Goal: Contribute content: Contribute content

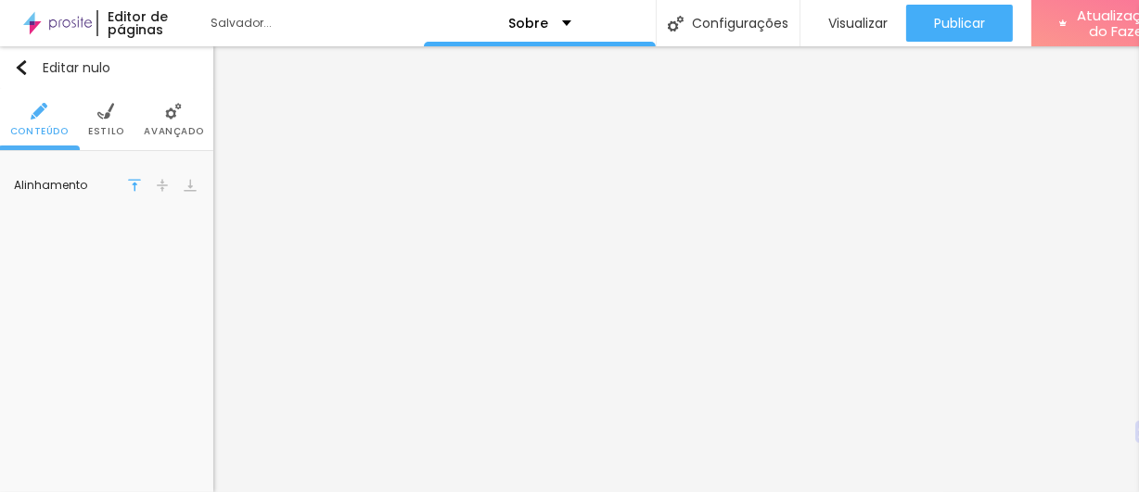
click at [111, 124] on font "Estilo" at bounding box center [106, 131] width 36 height 14
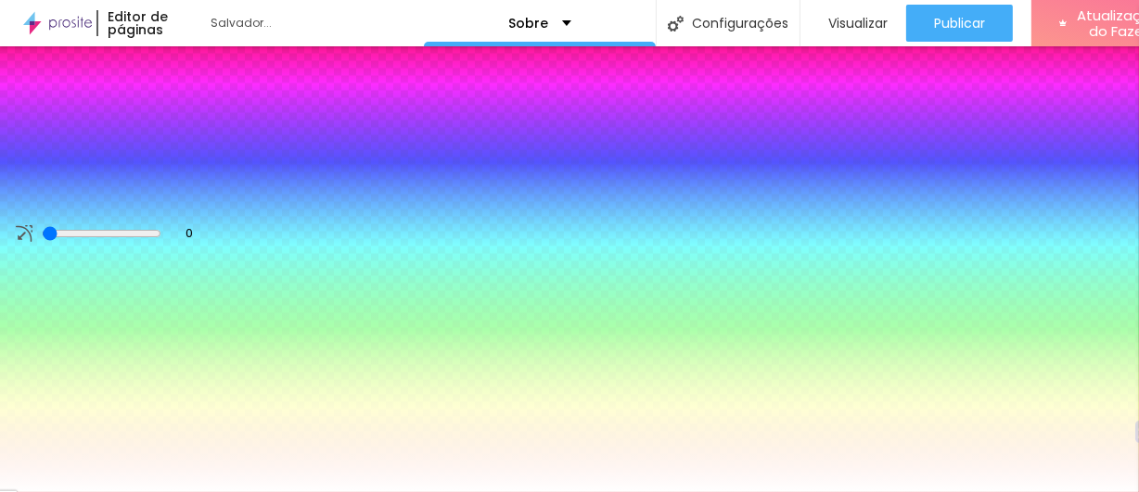
click at [182, 115] on li "Avançado" at bounding box center [173, 119] width 59 height 61
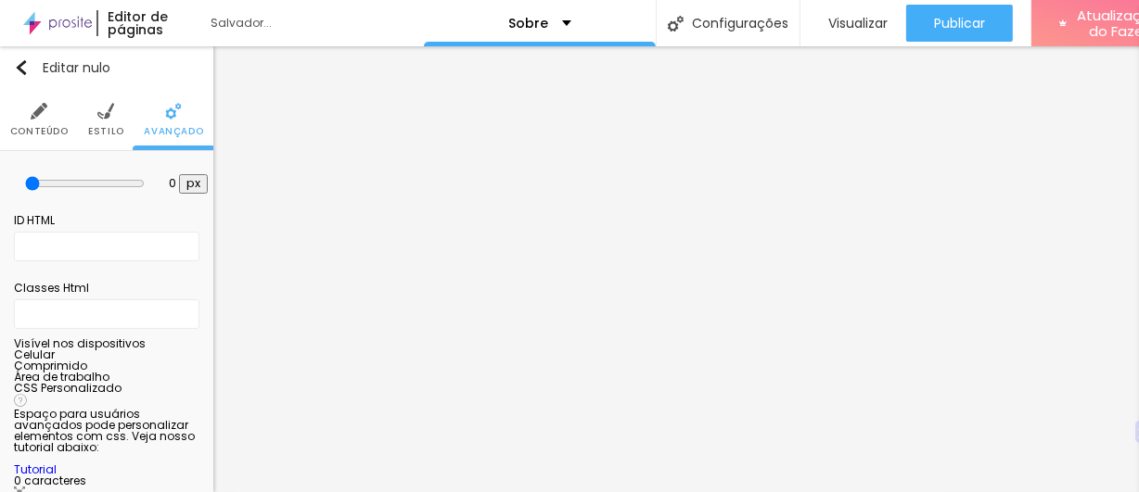
click at [33, 121] on li "Conteúdo" at bounding box center [39, 119] width 58 height 61
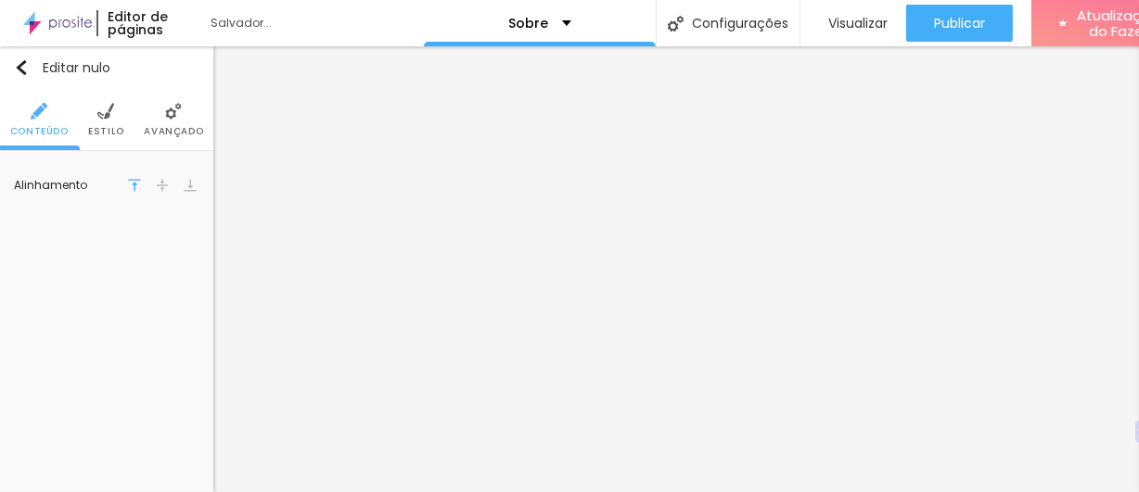
click at [108, 121] on li "Estilo" at bounding box center [106, 119] width 36 height 61
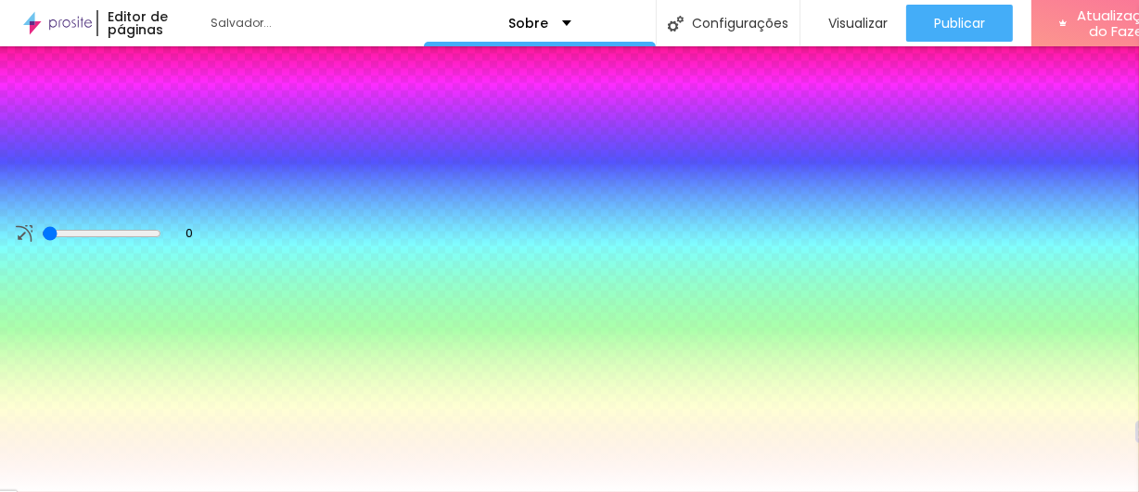
click at [169, 118] on img at bounding box center [173, 111] width 17 height 17
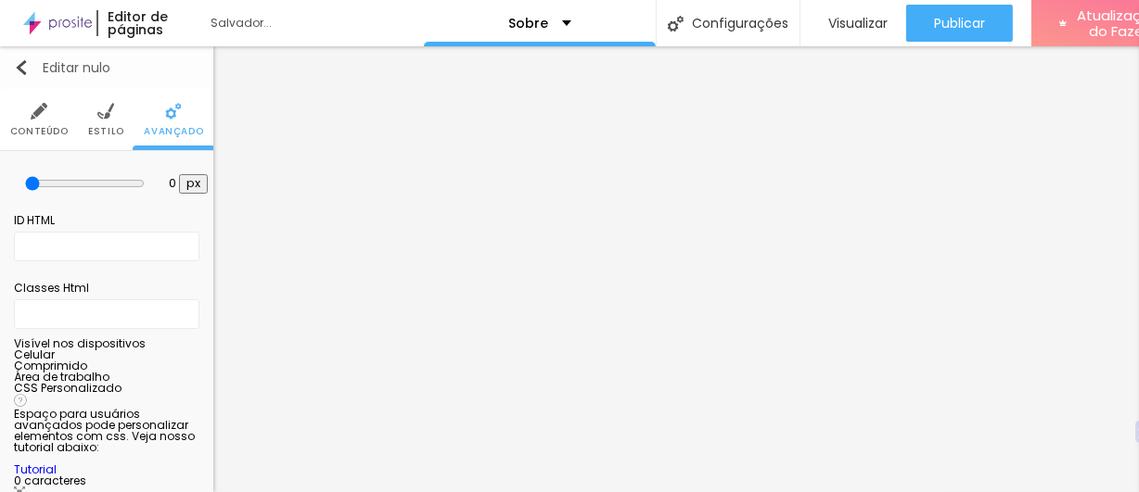
click at [19, 70] on img "button" at bounding box center [21, 67] width 15 height 15
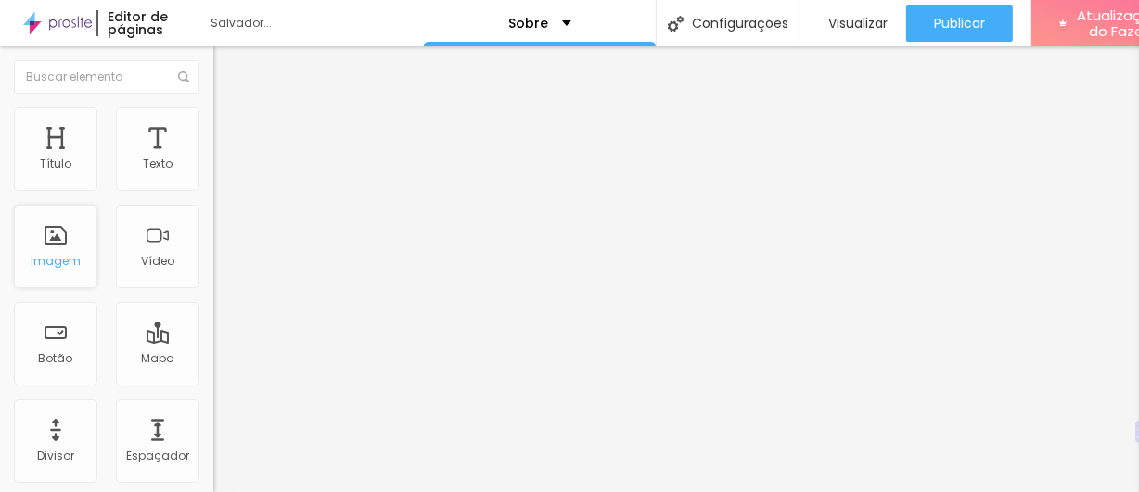
click at [57, 245] on div "Imagem" at bounding box center [55, 246] width 83 height 83
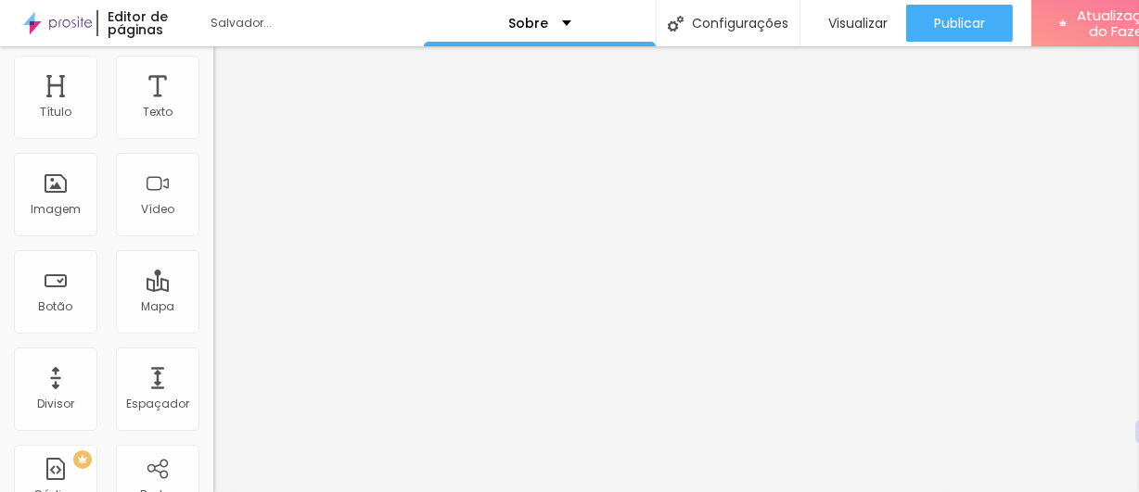
scroll to position [55, 0]
click at [57, 181] on div "Imagem" at bounding box center [55, 191] width 83 height 83
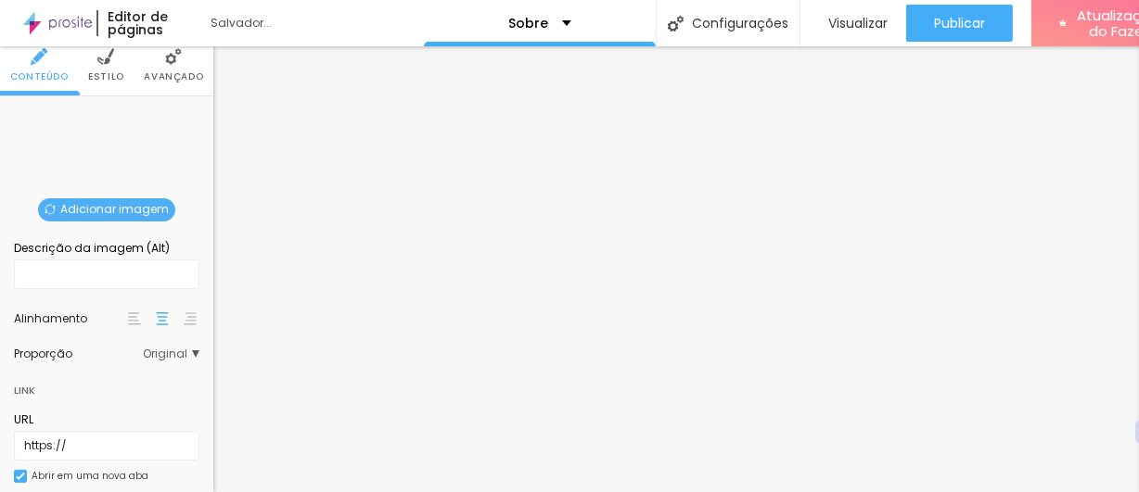
click at [134, 207] on font "Adicionar imagem" at bounding box center [114, 209] width 108 height 16
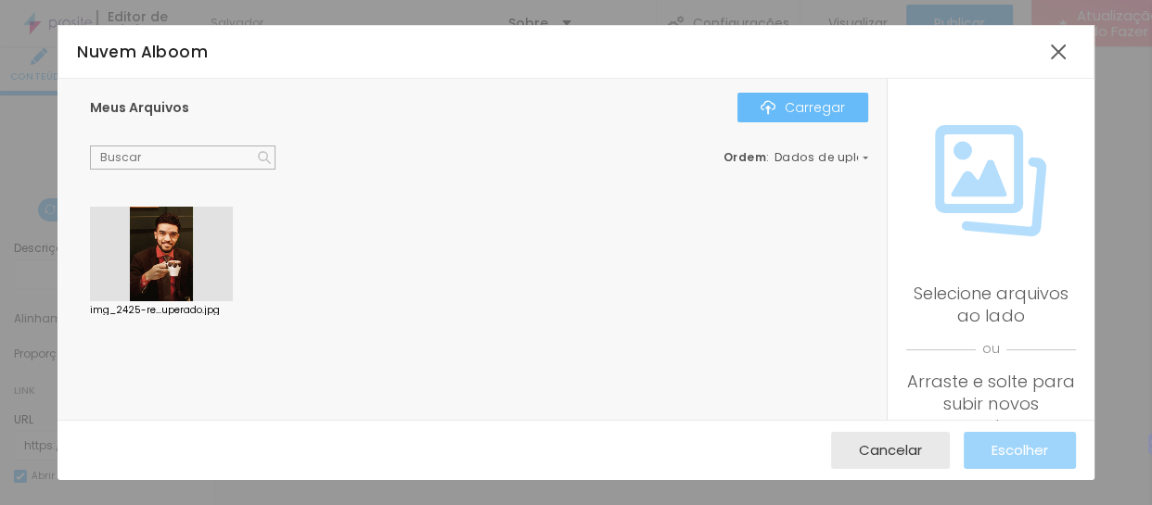
click at [834, 108] on font "Carregar" at bounding box center [814, 107] width 60 height 19
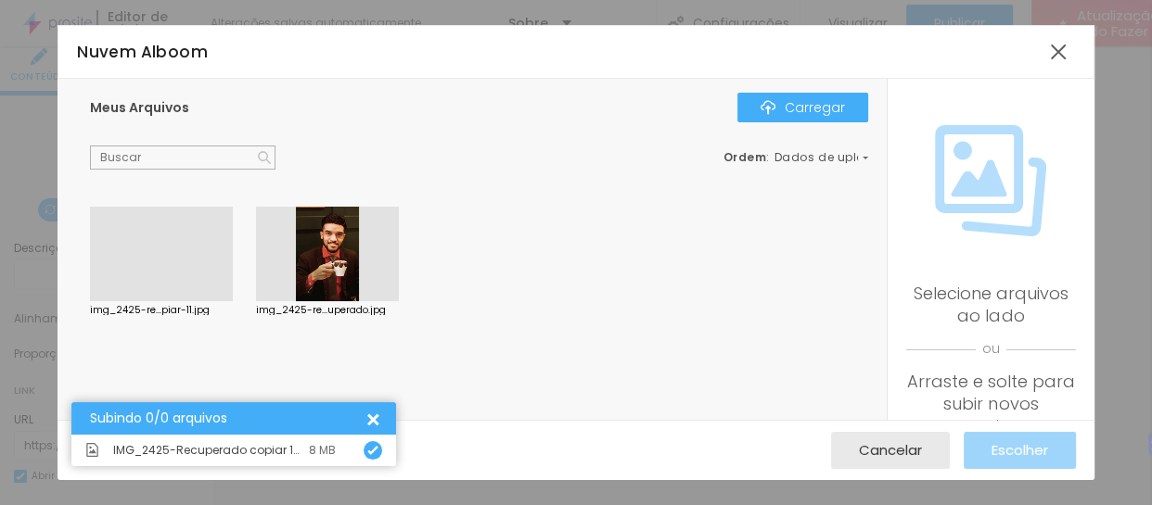
click at [177, 301] on div at bounding box center [161, 301] width 143 height 0
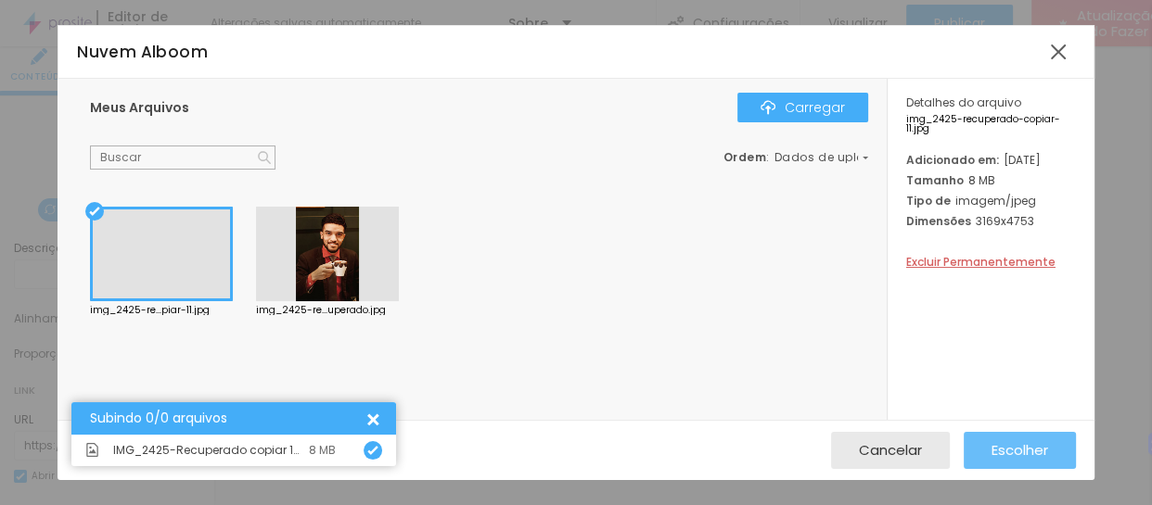
click at [1012, 452] on font "Escolher" at bounding box center [1019, 449] width 57 height 19
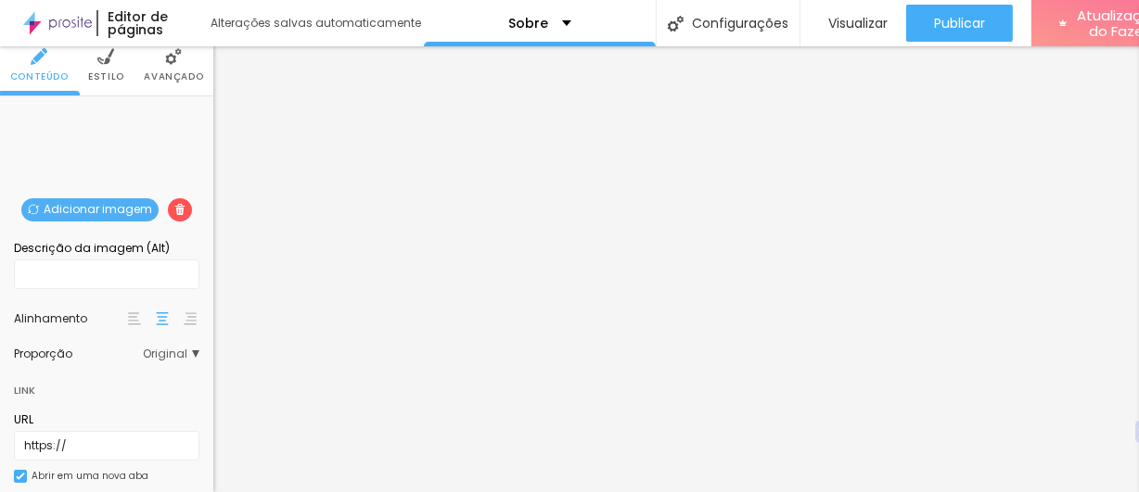
scroll to position [0, 0]
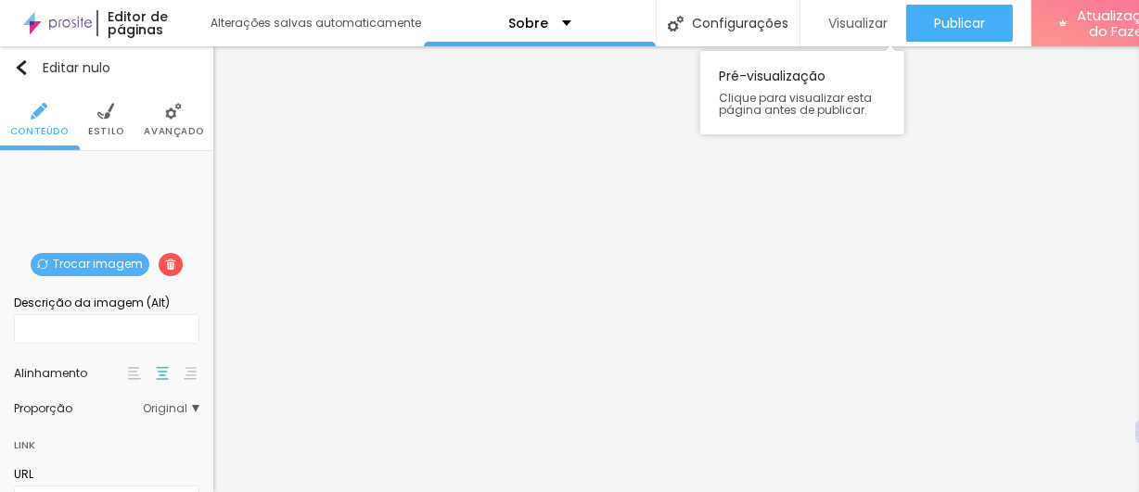
click at [851, 17] on font "Visualizar" at bounding box center [857, 23] width 59 height 19
